Goal: Transaction & Acquisition: Purchase product/service

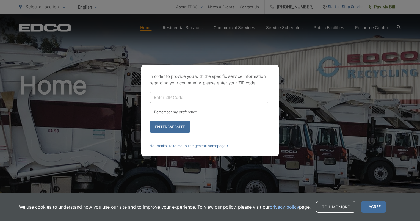
click at [203, 98] on input "Enter ZIP Code" at bounding box center [209, 98] width 119 height 12
type input "92028"
click at [173, 129] on button "Enter Website" at bounding box center [170, 127] width 41 height 13
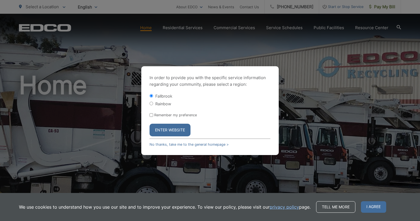
click at [173, 129] on button "Enter Website" at bounding box center [170, 130] width 41 height 13
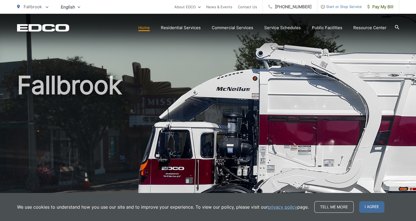
click at [283, 39] on div "Fallbrook" at bounding box center [208, 127] width 382 height 227
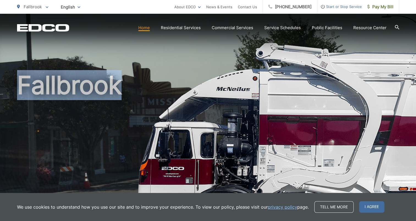
click at [283, 39] on div "Fallbrook" at bounding box center [208, 127] width 382 height 227
click at [386, 6] on span "Pay My Bill" at bounding box center [381, 7] width 26 height 7
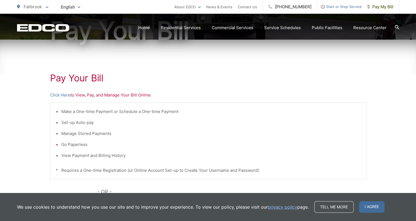
scroll to position [71, 0]
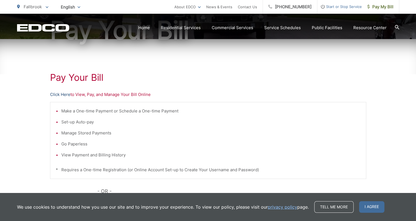
click at [65, 93] on link "Click Here" at bounding box center [60, 94] width 20 height 7
